Goal: Transaction & Acquisition: Book appointment/travel/reservation

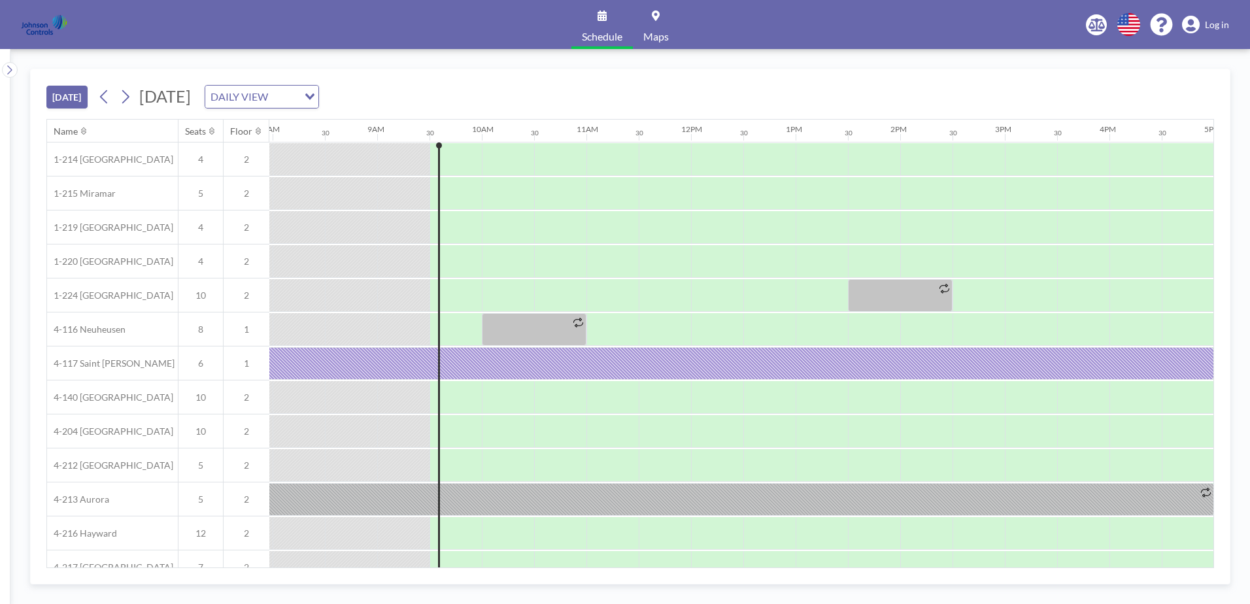
scroll to position [0, 941]
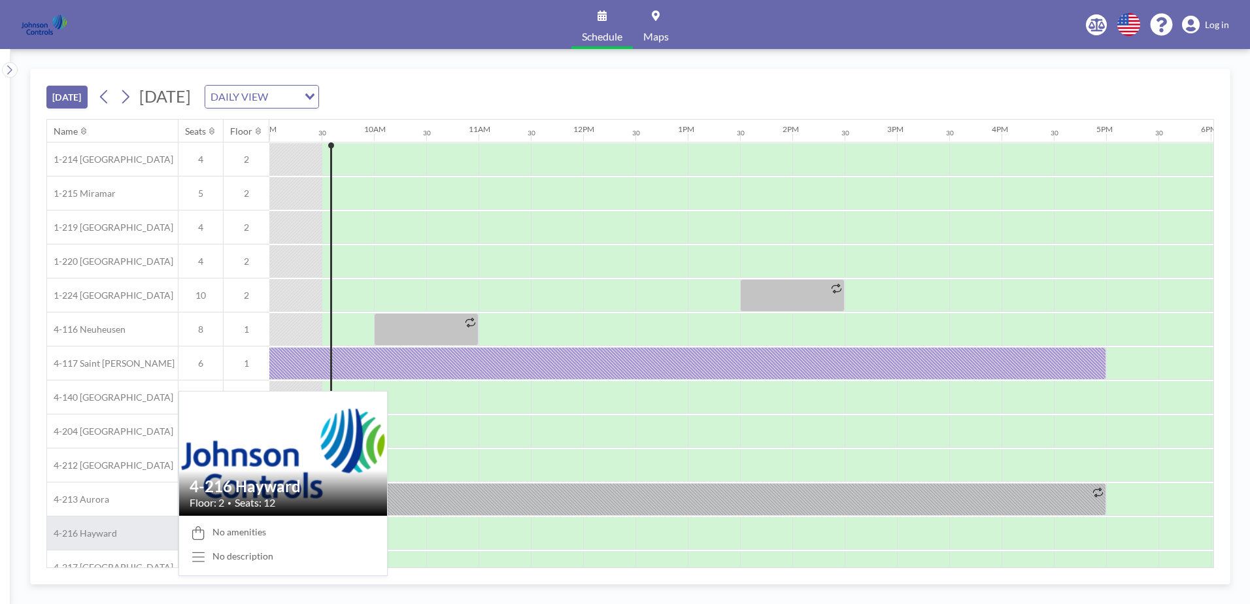
click at [111, 531] on span "4-216 Hayward" at bounding box center [82, 534] width 70 height 12
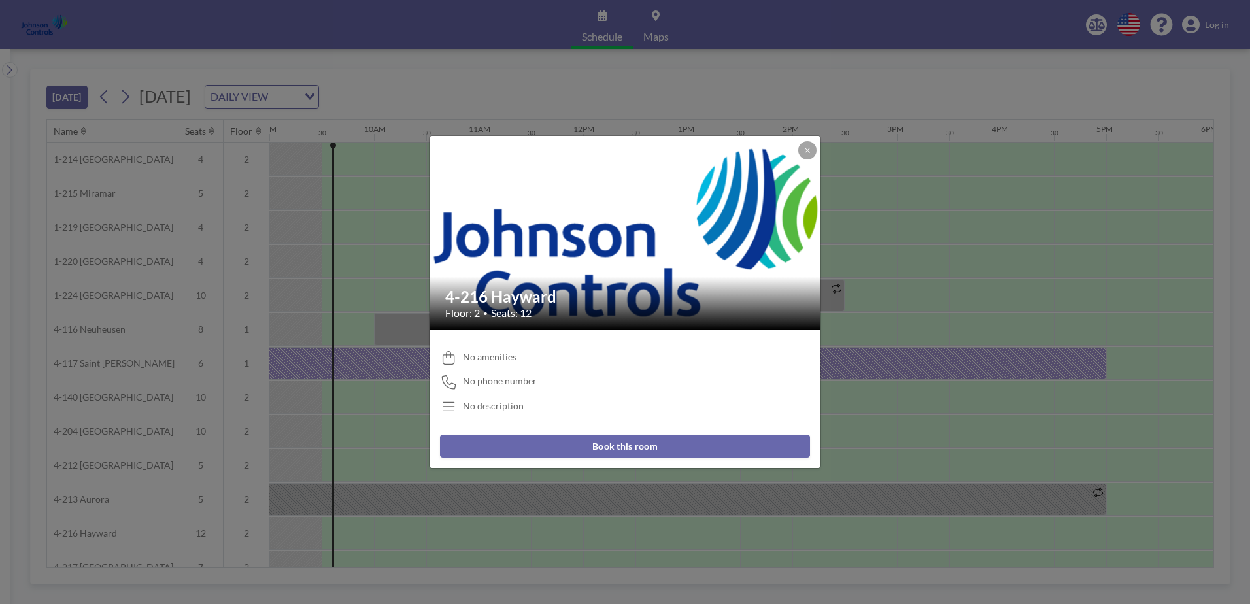
click at [630, 443] on button "Book this room" at bounding box center [625, 446] width 370 height 23
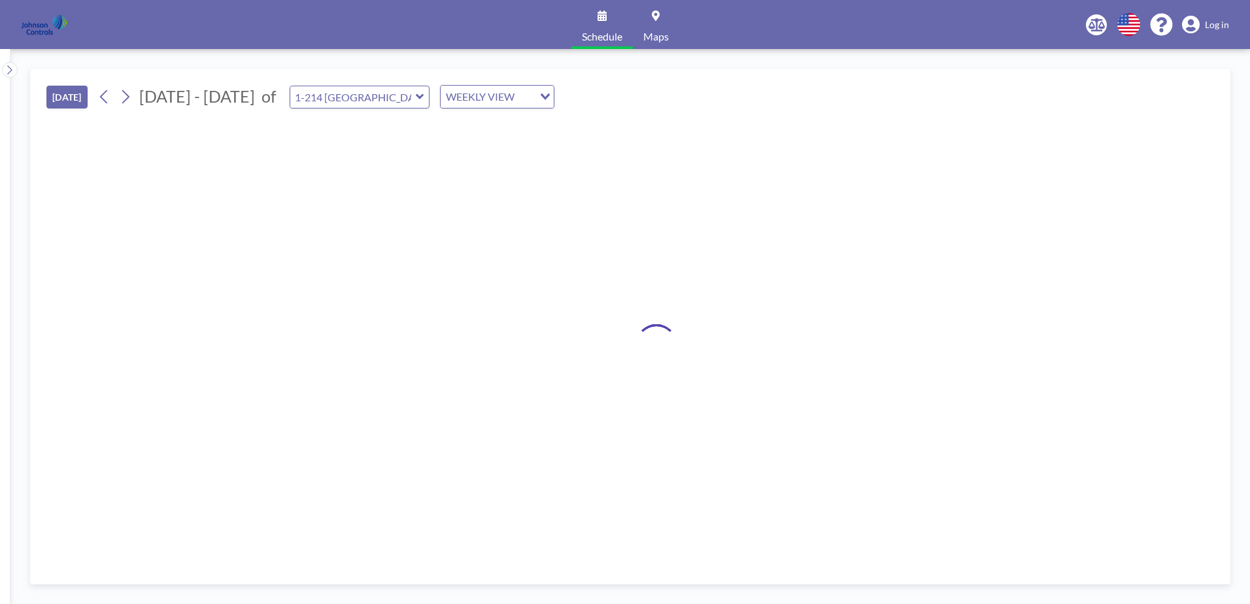
type input "4-216 Hayward"
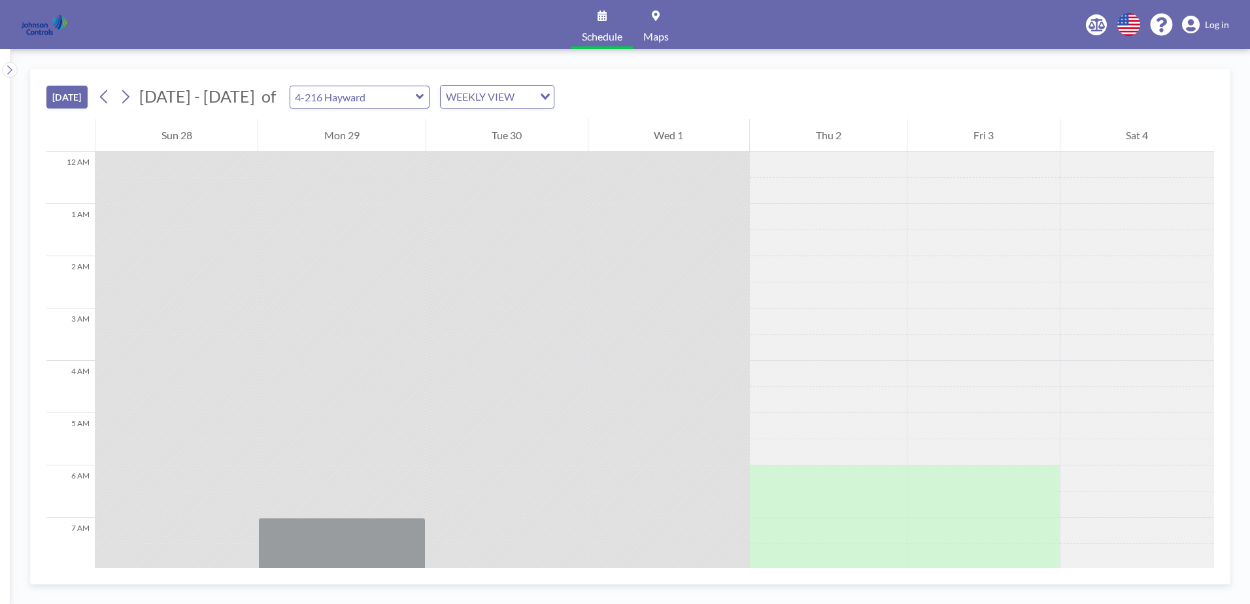
drag, startPoint x: 355, startPoint y: 552, endPoint x: 596, endPoint y: 517, distance: 243.2
click at [134, 96] on button at bounding box center [125, 96] width 21 height 21
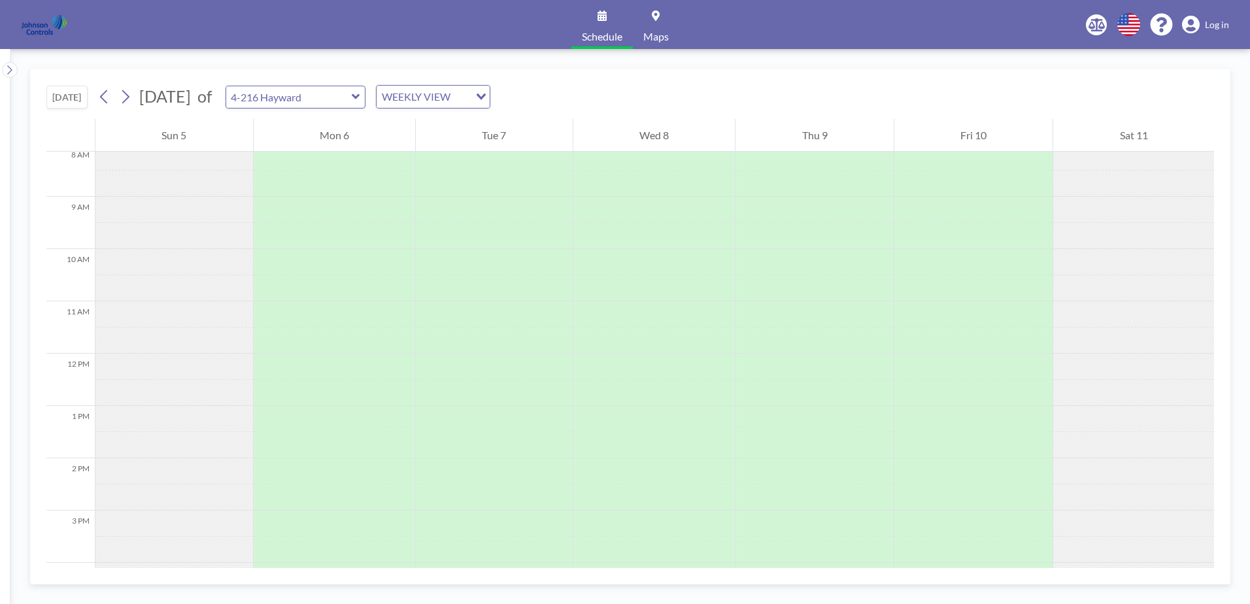
scroll to position [458, 0]
click at [110, 95] on icon at bounding box center [104, 97] width 12 height 20
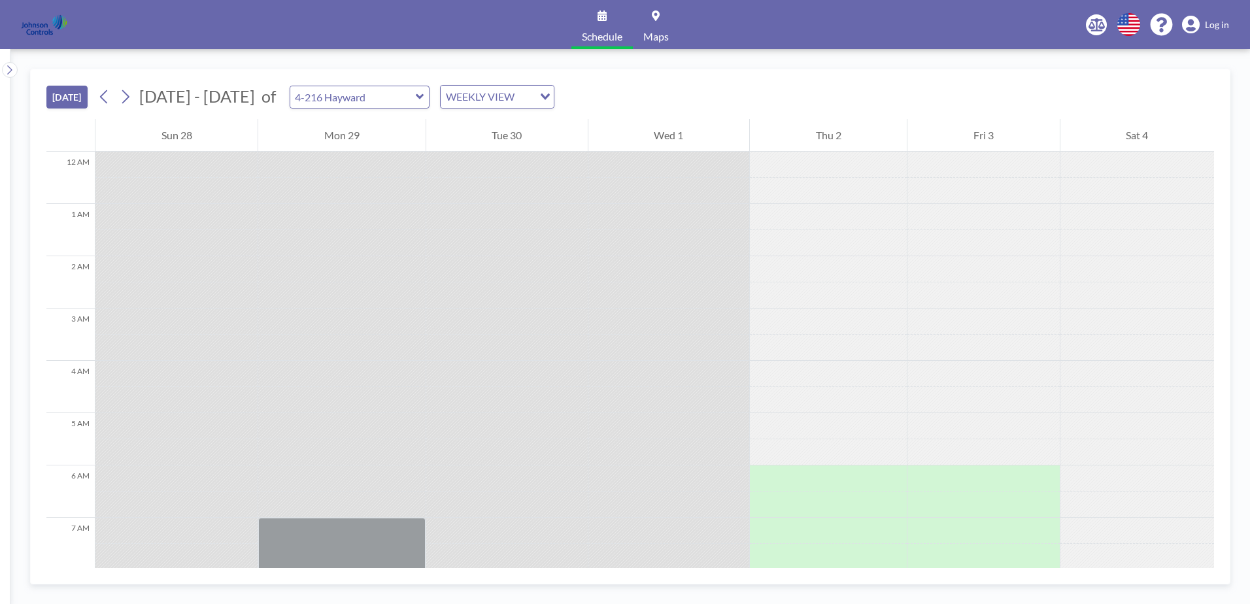
click at [676, 135] on div "Wed 1" at bounding box center [668, 135] width 161 height 33
click at [790, 476] on div at bounding box center [828, 478] width 157 height 26
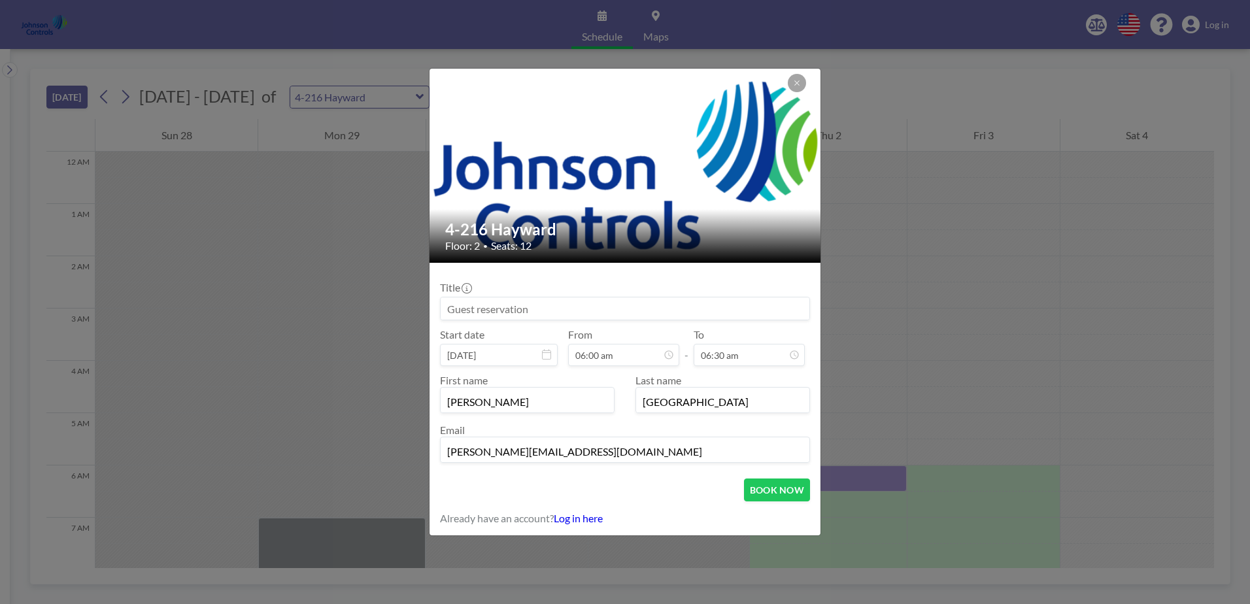
click at [548, 354] on icon at bounding box center [546, 354] width 9 height 10
click at [803, 86] on button at bounding box center [797, 83] width 18 height 18
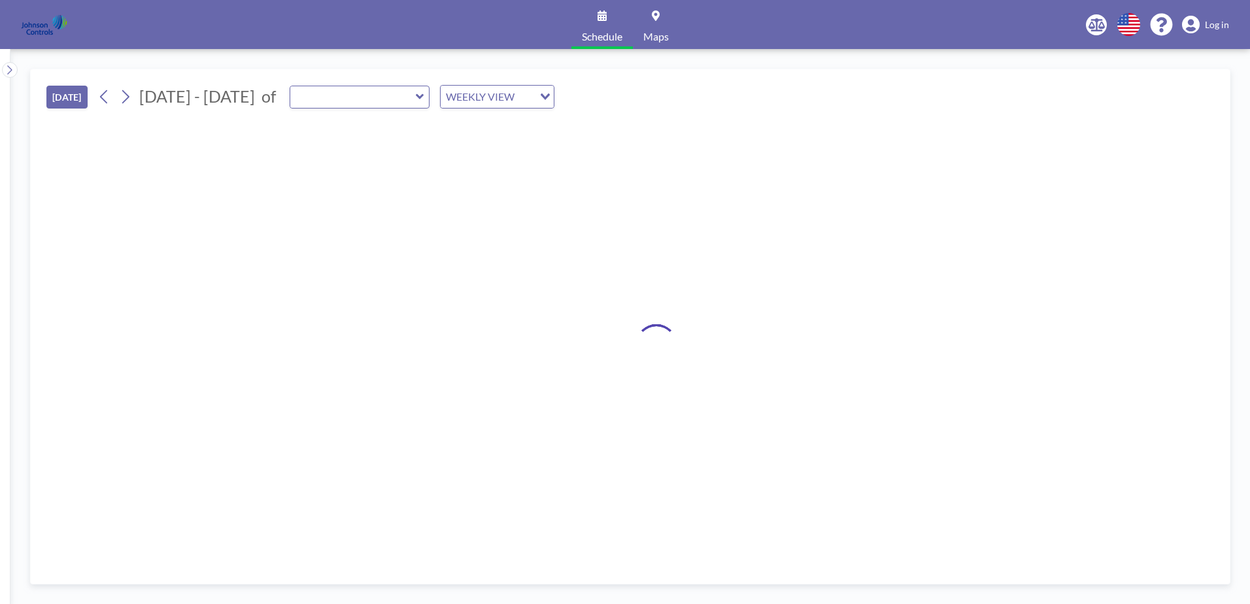
type input "4-216 Hayward"
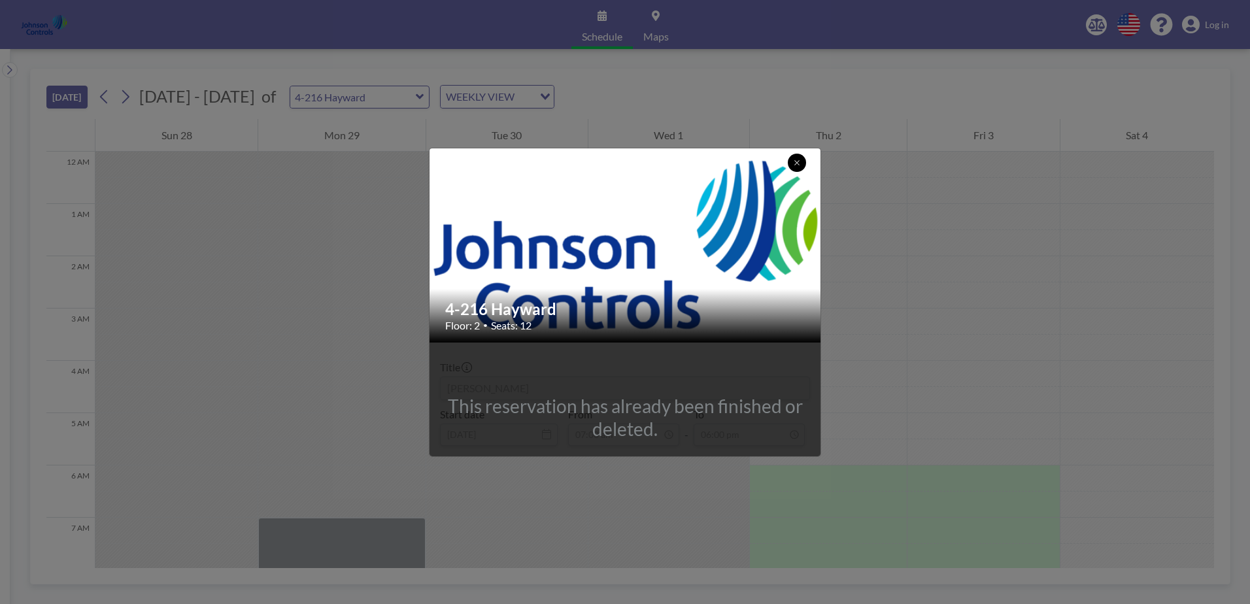
click at [798, 165] on icon at bounding box center [797, 163] width 8 height 8
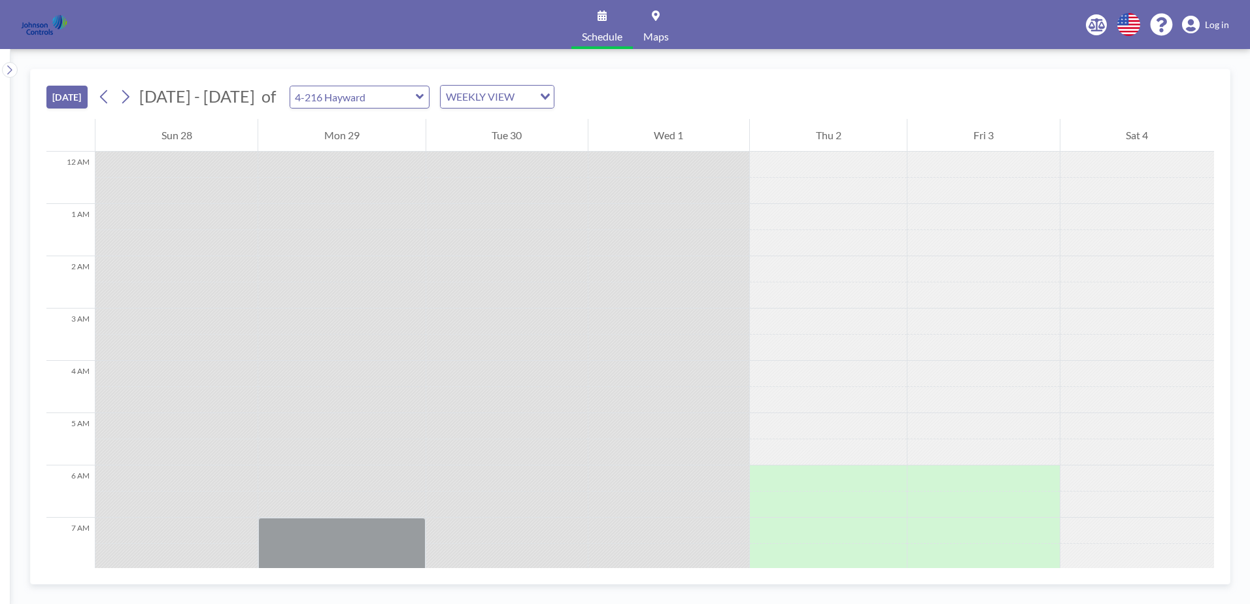
click at [416, 93] on icon at bounding box center [420, 96] width 8 height 13
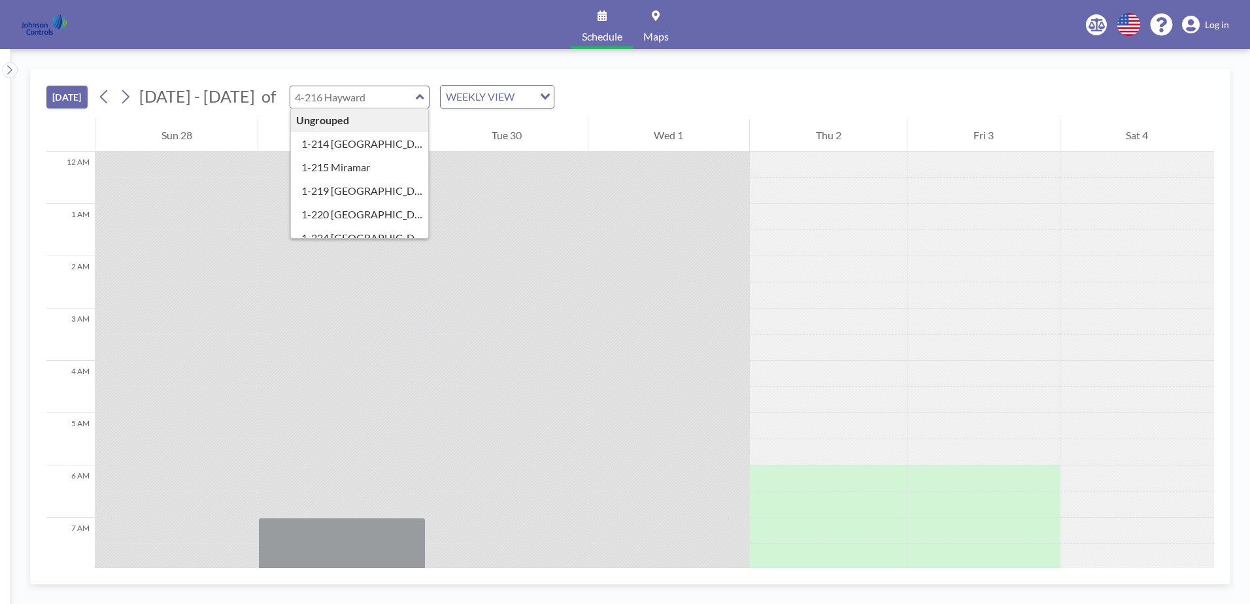
click at [610, 80] on div "[DATE] [DATE] - [DATE] of Ungrouped 1-214 [GEOGRAPHIC_DATA] 1-215 [GEOGRAPHIC_D…" at bounding box center [630, 94] width 1168 height 50
click at [667, 133] on div "Wed 1" at bounding box center [668, 135] width 161 height 33
click at [877, 221] on div at bounding box center [828, 217] width 157 height 26
click at [410, 579] on div "[DATE] [DATE] - [DATE] of Ungrouped 1-214 [GEOGRAPHIC_DATA] 1-215 [GEOGRAPHIC_D…" at bounding box center [630, 327] width 1200 height 516
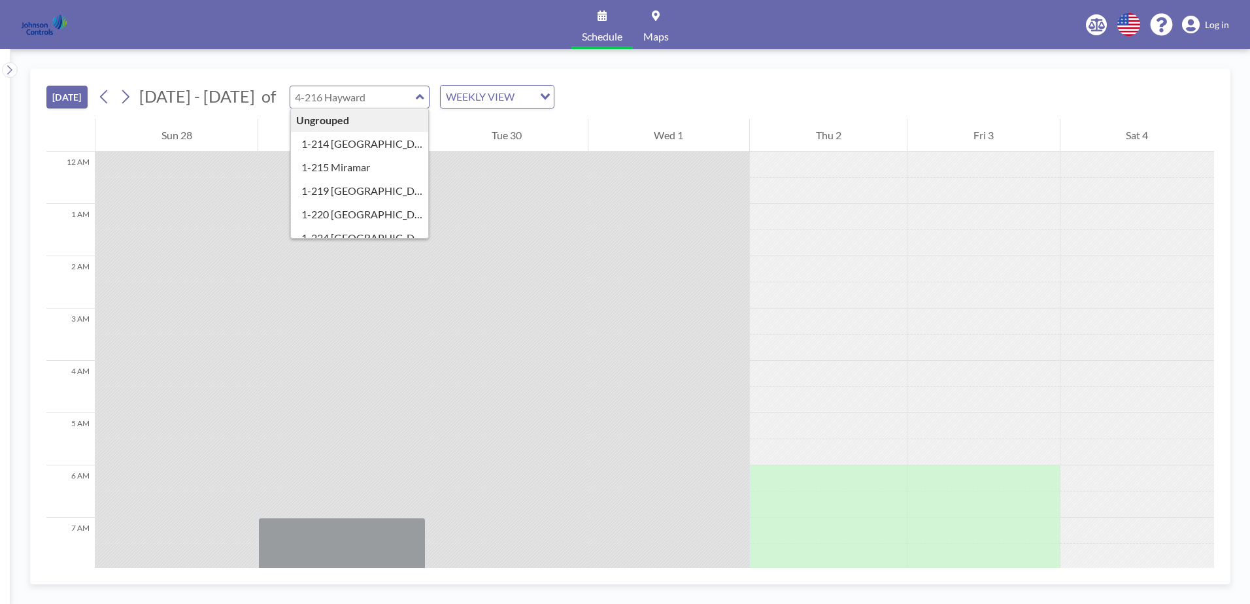
click at [63, 101] on button "[DATE]" at bounding box center [66, 97] width 41 height 23
click at [996, 72] on div "[DATE] [DATE] - [DATE] of Ungrouped 1-214 [GEOGRAPHIC_DATA] 1-215 [GEOGRAPHIC_D…" at bounding box center [630, 94] width 1168 height 50
click at [760, 530] on div at bounding box center [828, 531] width 157 height 26
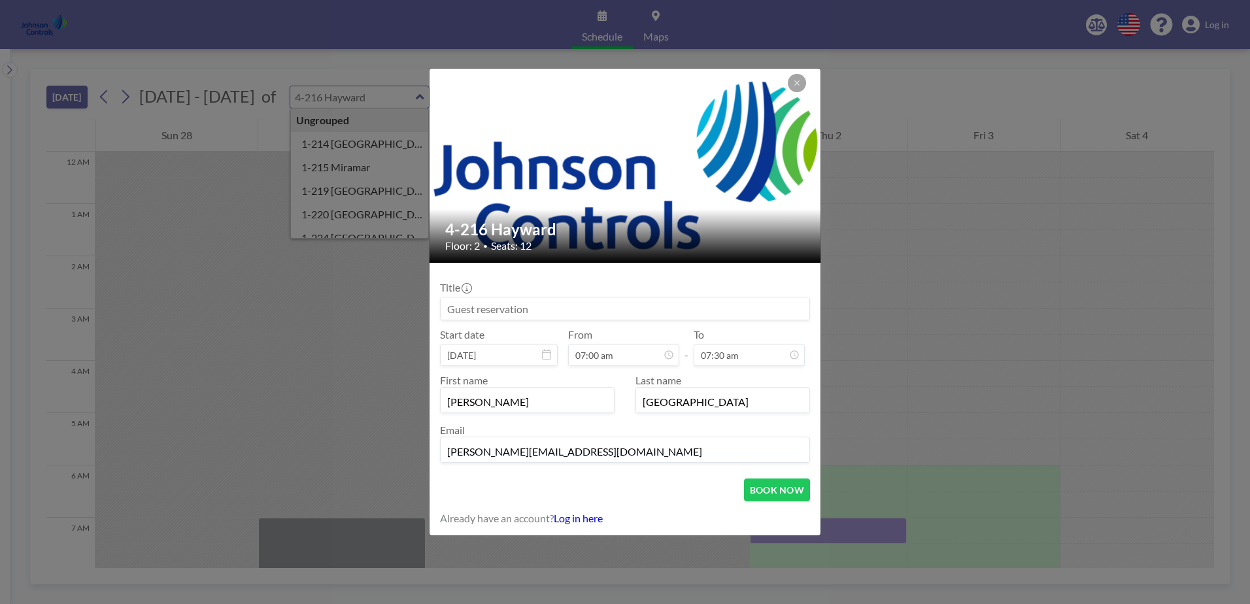
click at [760, 530] on form "Title Start date [DATE] From 07:00 am - To 07:30 am First name [PERSON_NAME] La…" at bounding box center [625, 399] width 391 height 273
click at [542, 352] on icon at bounding box center [546, 354] width 9 height 10
click at [546, 355] on icon at bounding box center [546, 354] width 9 height 10
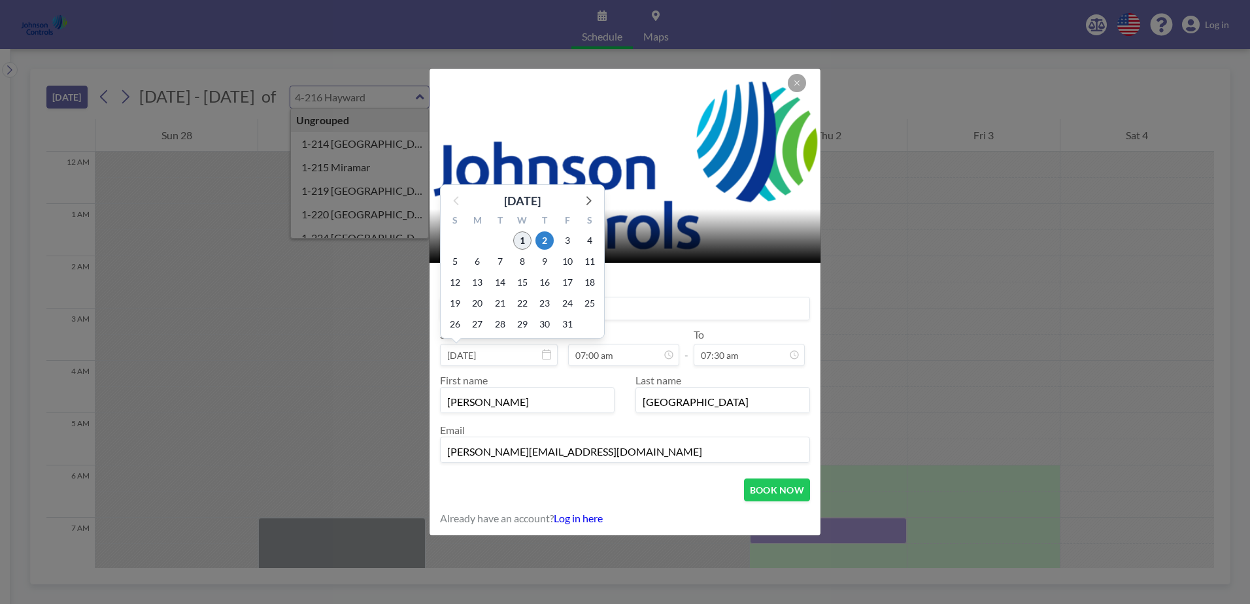
click at [523, 241] on span "1" at bounding box center [522, 240] width 18 height 18
type input "[DATE]"
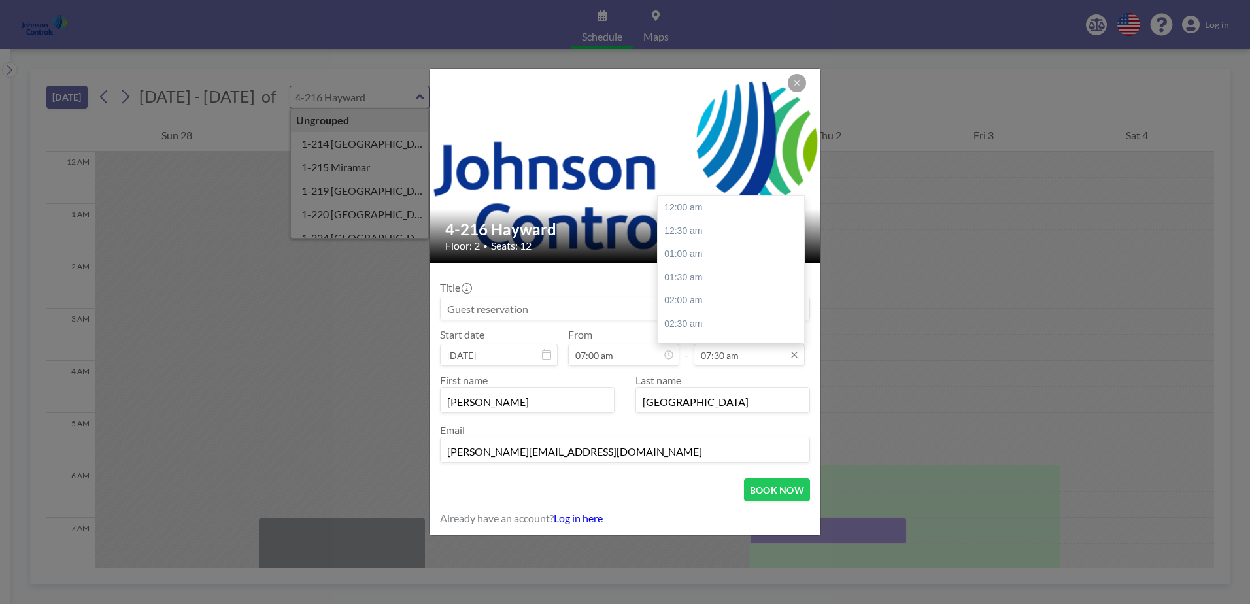
scroll to position [349, 0]
click at [681, 296] on div "09:30 am" at bounding box center [734, 301] width 153 height 24
type input "09:30 am"
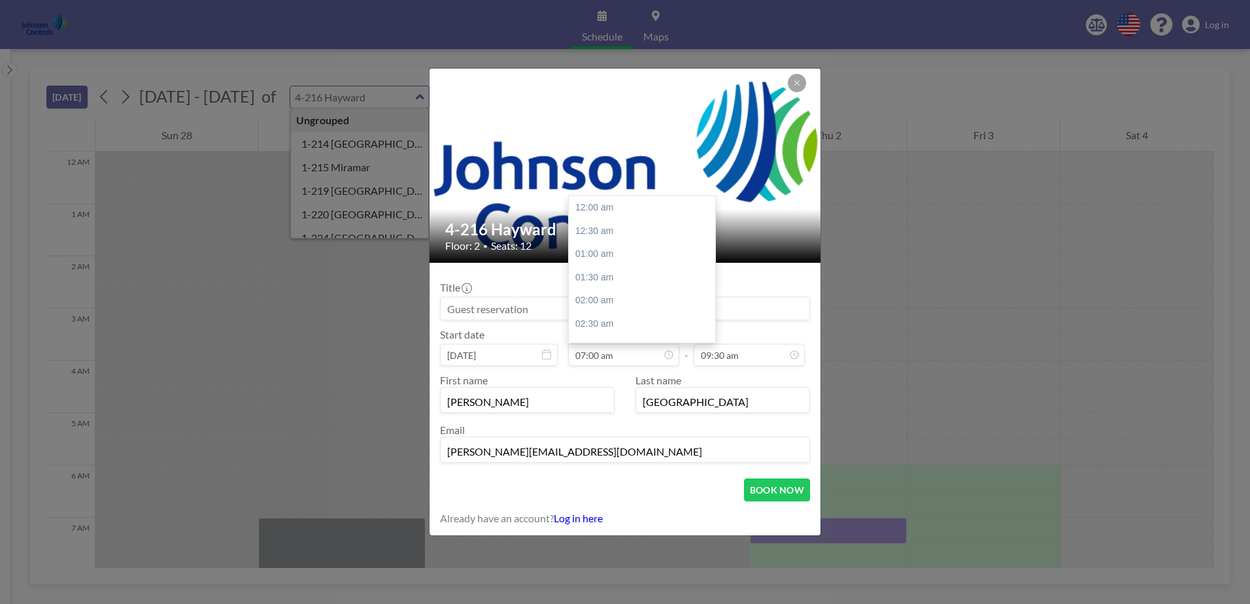
scroll to position [326, 0]
click at [590, 321] on div "09:30 am" at bounding box center [645, 325] width 153 height 24
type input "09:30 am"
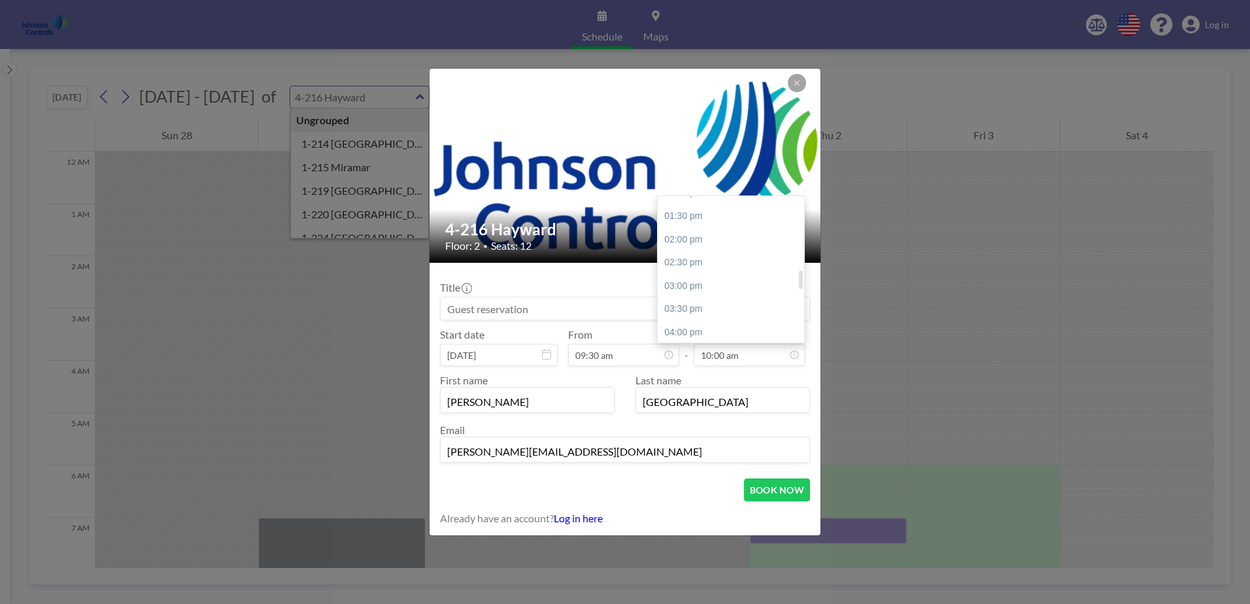
scroll to position [662, 0]
click at [671, 246] on div "03:00 pm" at bounding box center [734, 245] width 153 height 24
type input "03:00 pm"
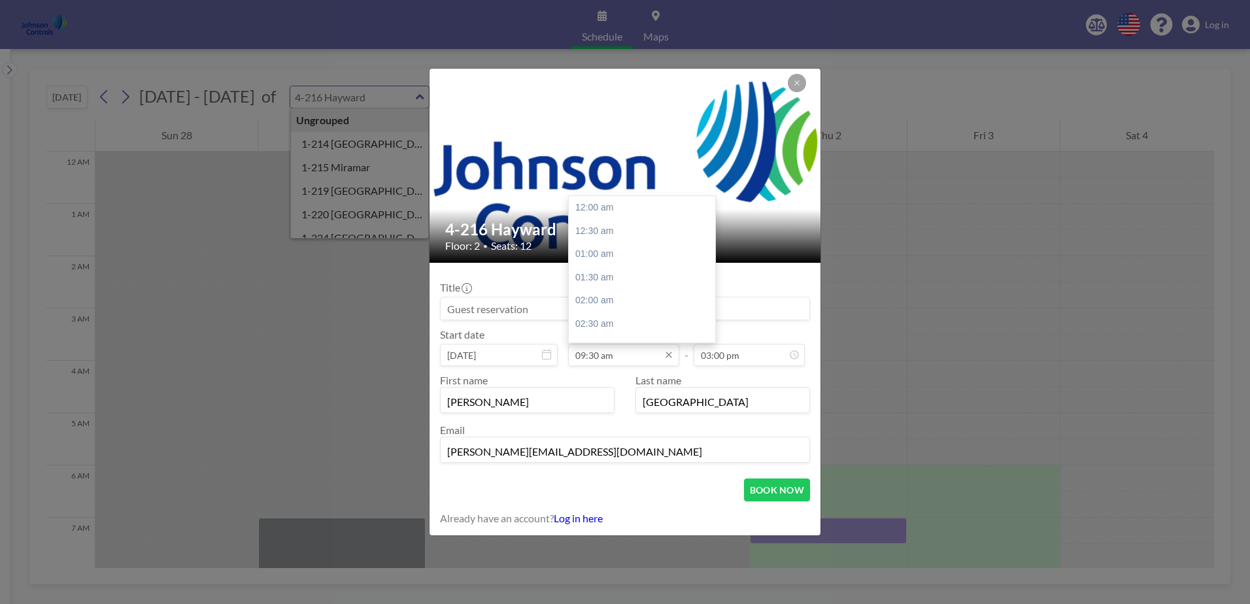
scroll to position [442, 0]
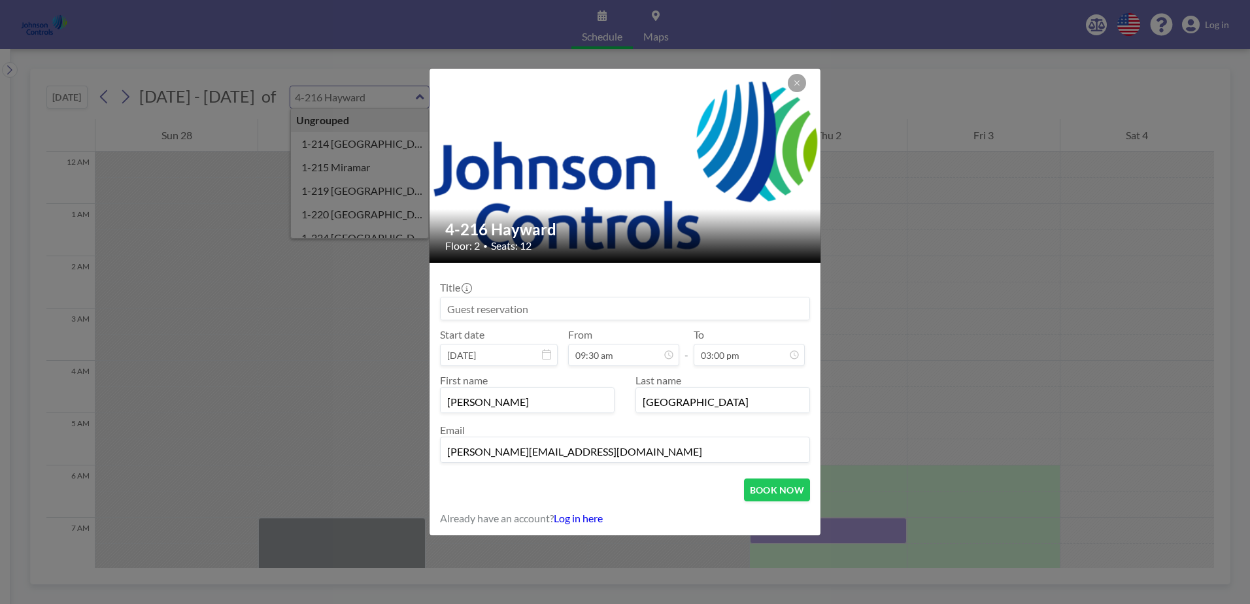
click at [444, 309] on input at bounding box center [625, 308] width 369 height 22
type input "[PERSON_NAME]"
click at [764, 491] on button "BOOK NOW" at bounding box center [777, 490] width 66 height 23
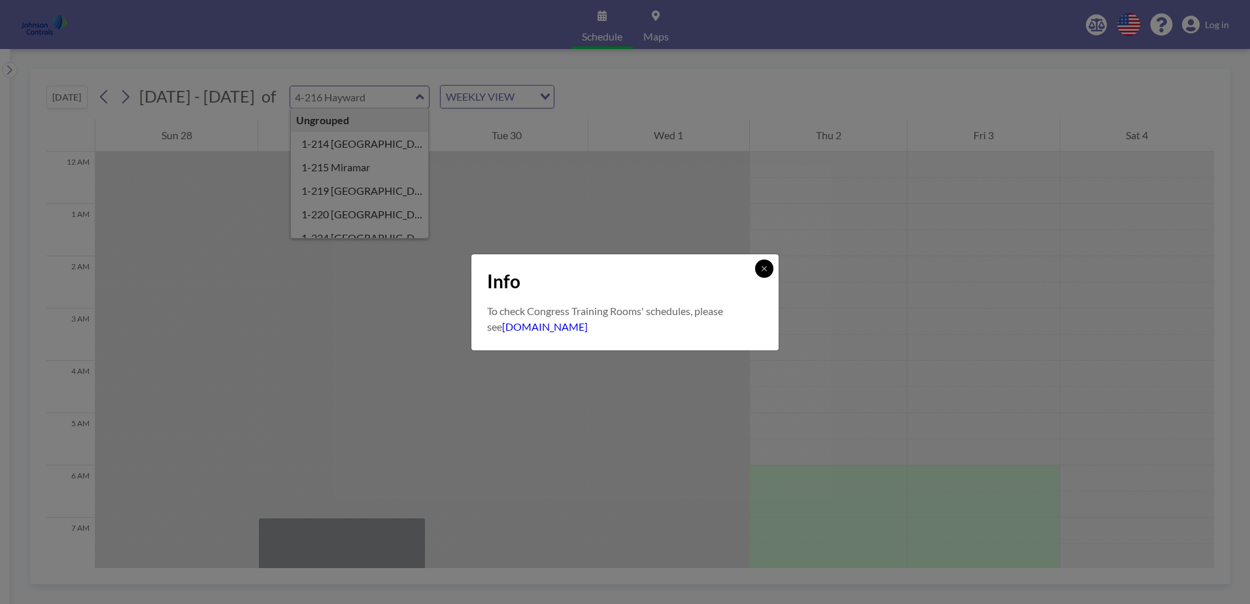
click at [760, 268] on button at bounding box center [764, 269] width 18 height 18
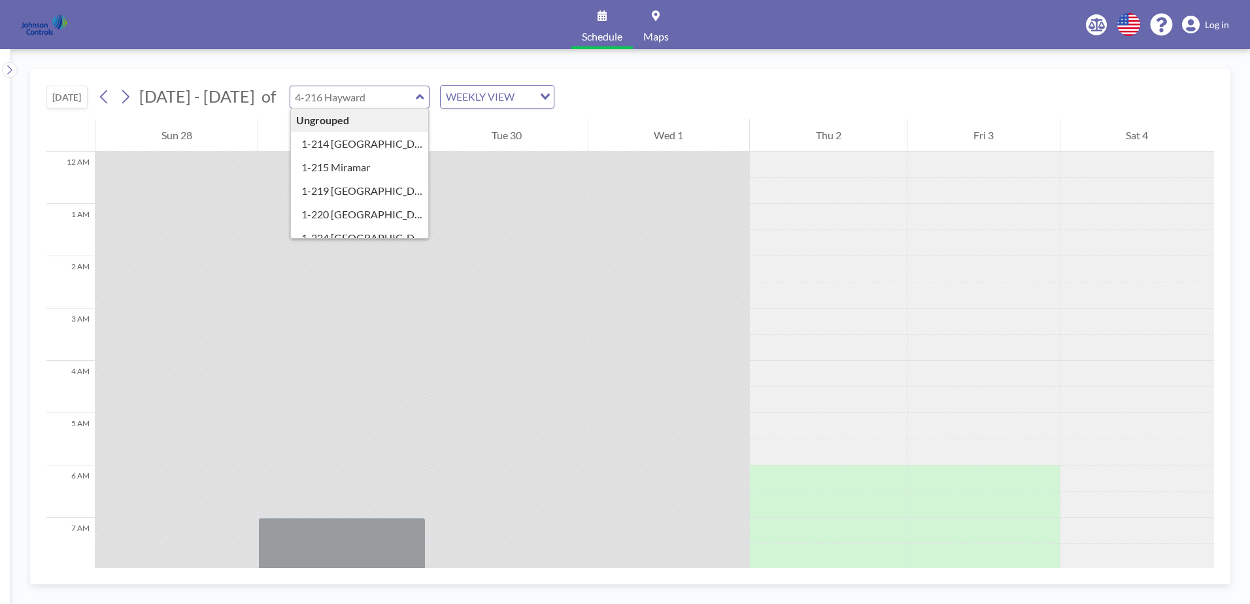
click at [617, 88] on div "[DATE] [DATE] - [DATE] of Ungrouped 1-214 [GEOGRAPHIC_DATA] 1-215 [GEOGRAPHIC_D…" at bounding box center [630, 94] width 1168 height 50
